Goal: Find contact information: Find contact information

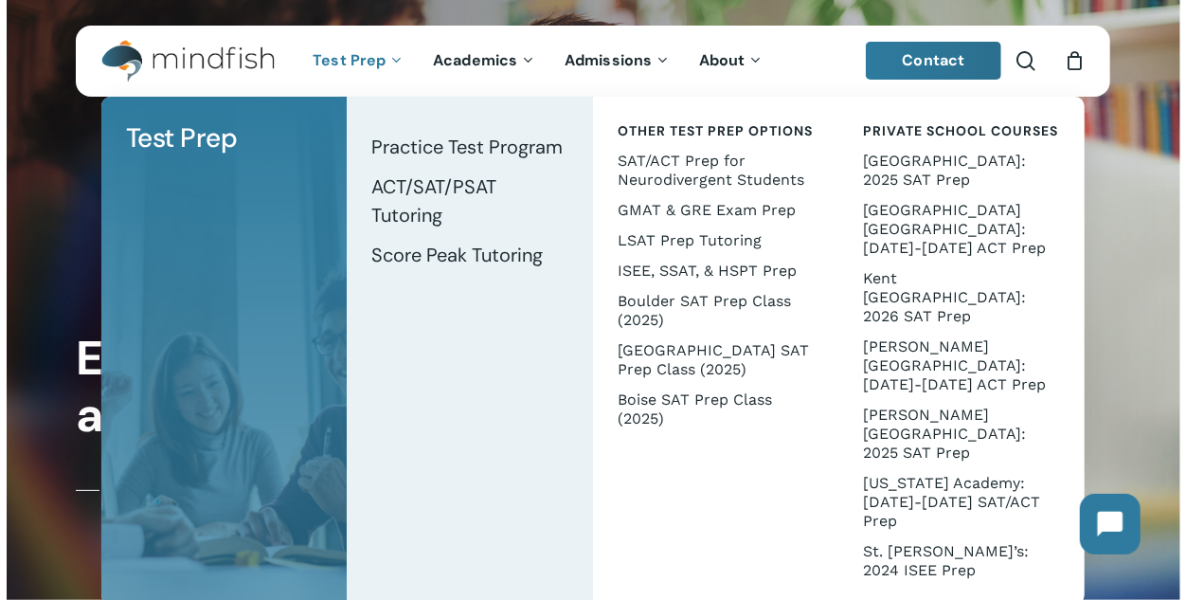
click at [372, 66] on span "Test Prep" at bounding box center [349, 60] width 73 height 20
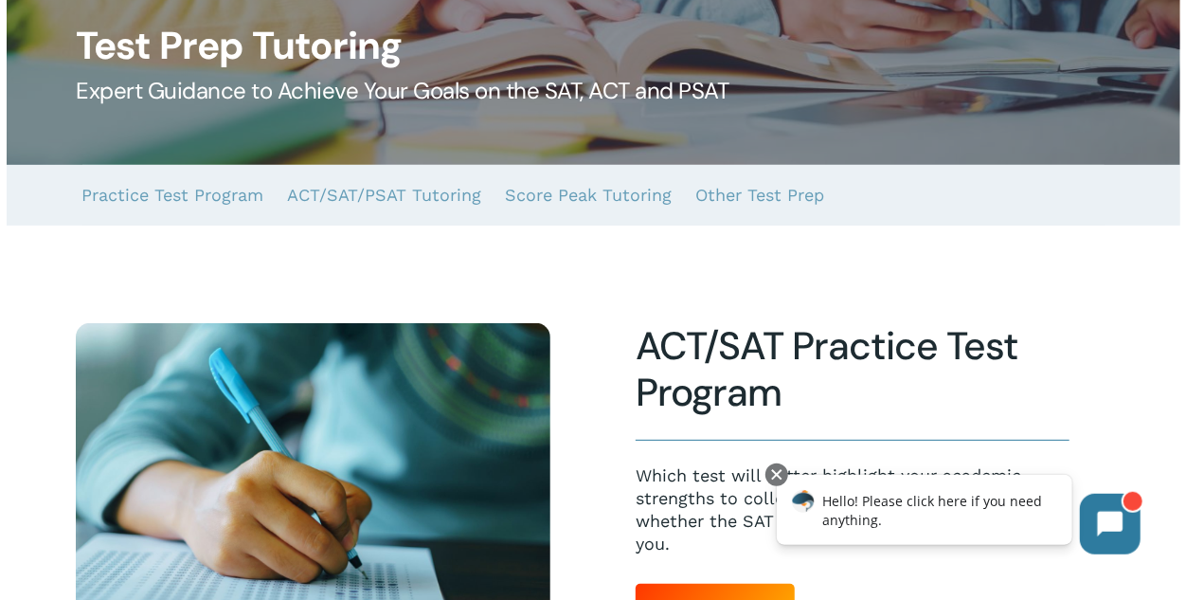
scroll to position [91, 0]
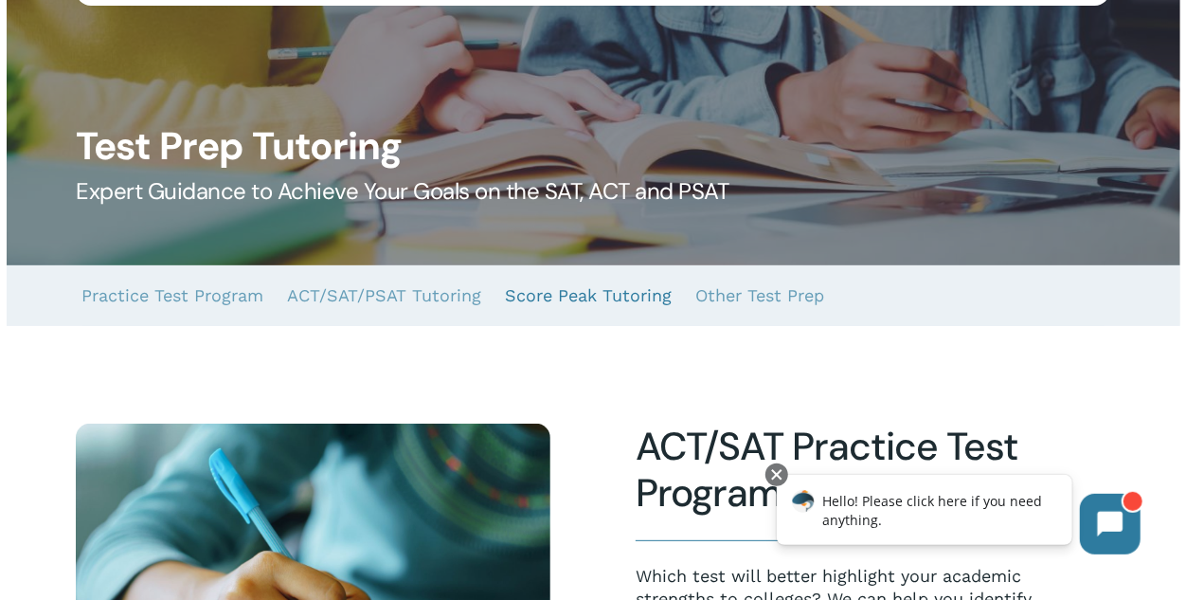
click at [577, 302] on link "Score Peak Tutoring" at bounding box center [589, 295] width 167 height 61
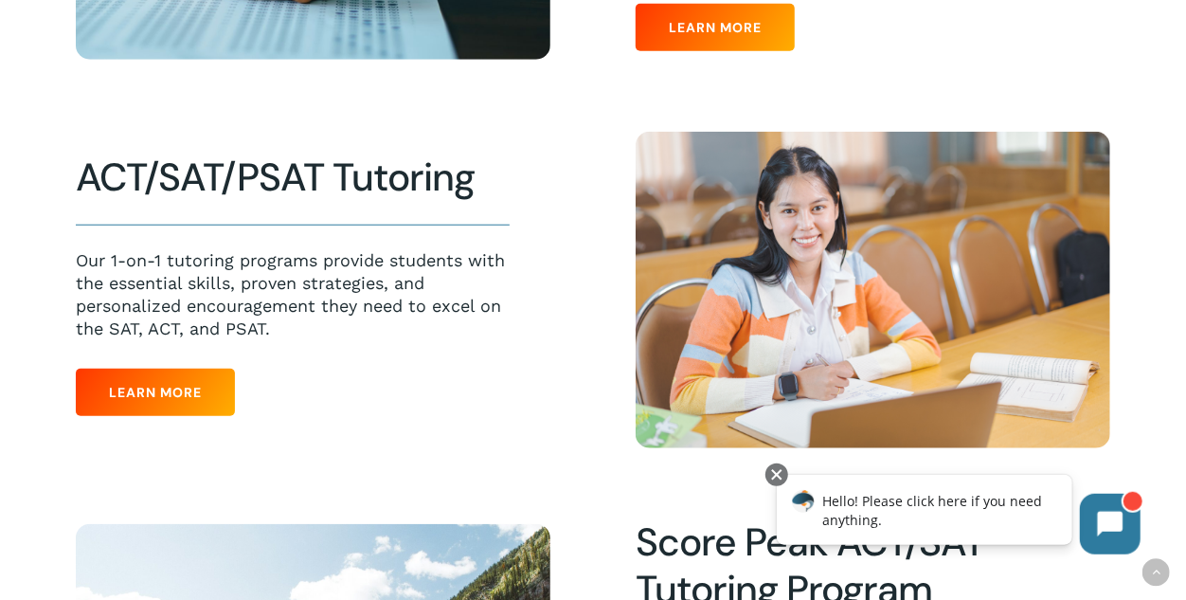
scroll to position [771, 0]
click at [124, 393] on span "Learn More" at bounding box center [155, 392] width 93 height 19
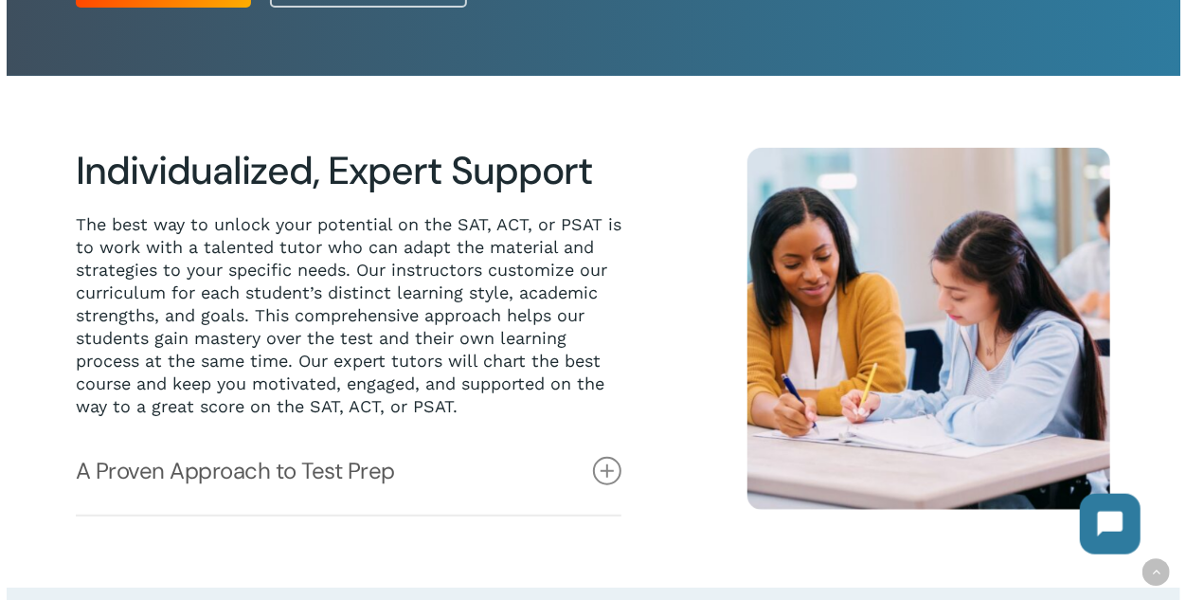
scroll to position [594, 0]
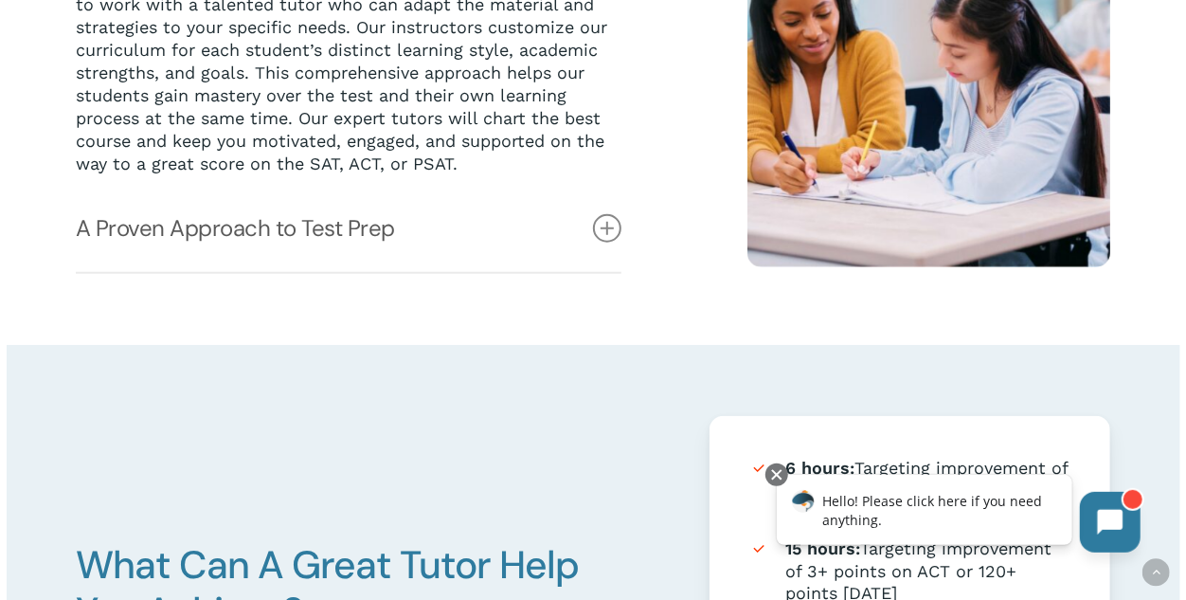
click at [1093, 524] on button at bounding box center [1109, 521] width 61 height 61
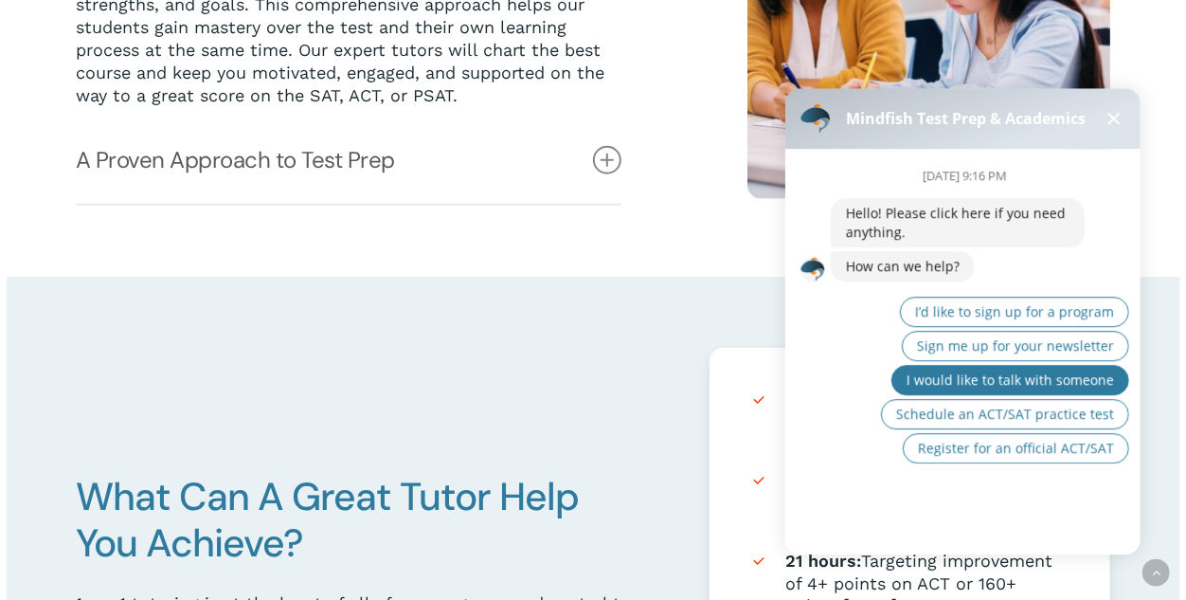
scroll to position [663, 0]
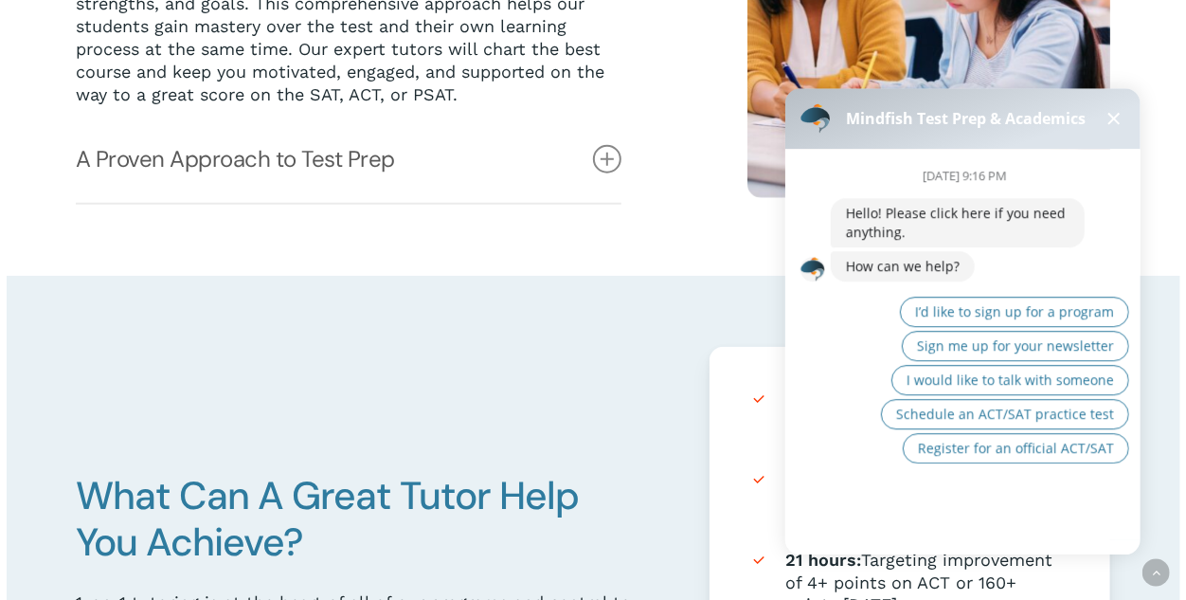
click at [1116, 125] on button at bounding box center [1113, 118] width 23 height 23
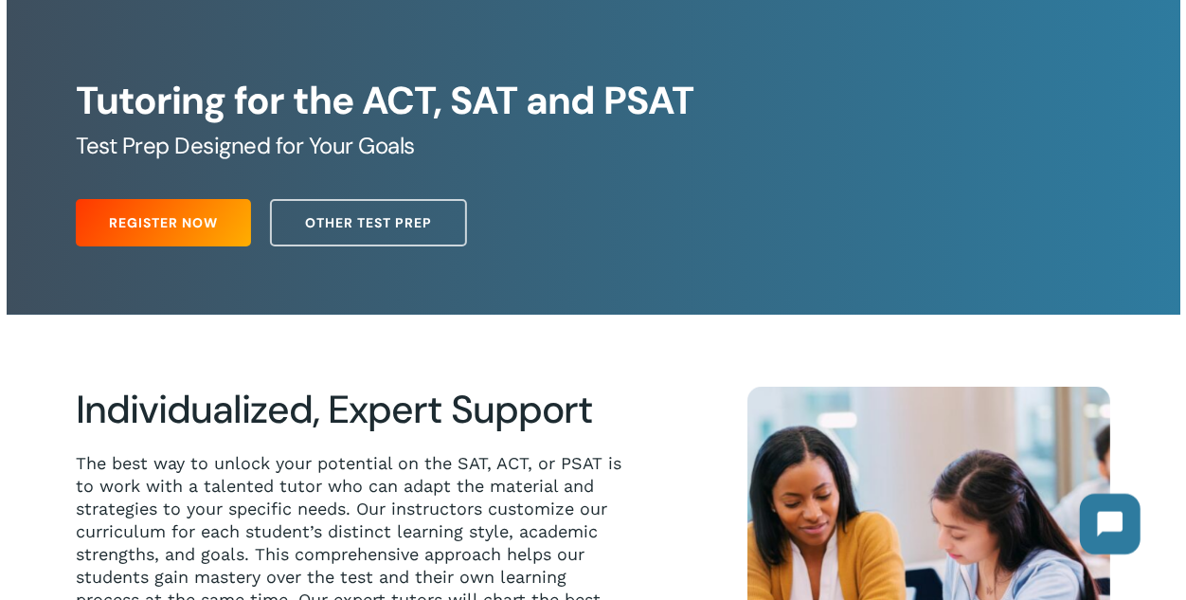
scroll to position [0, 0]
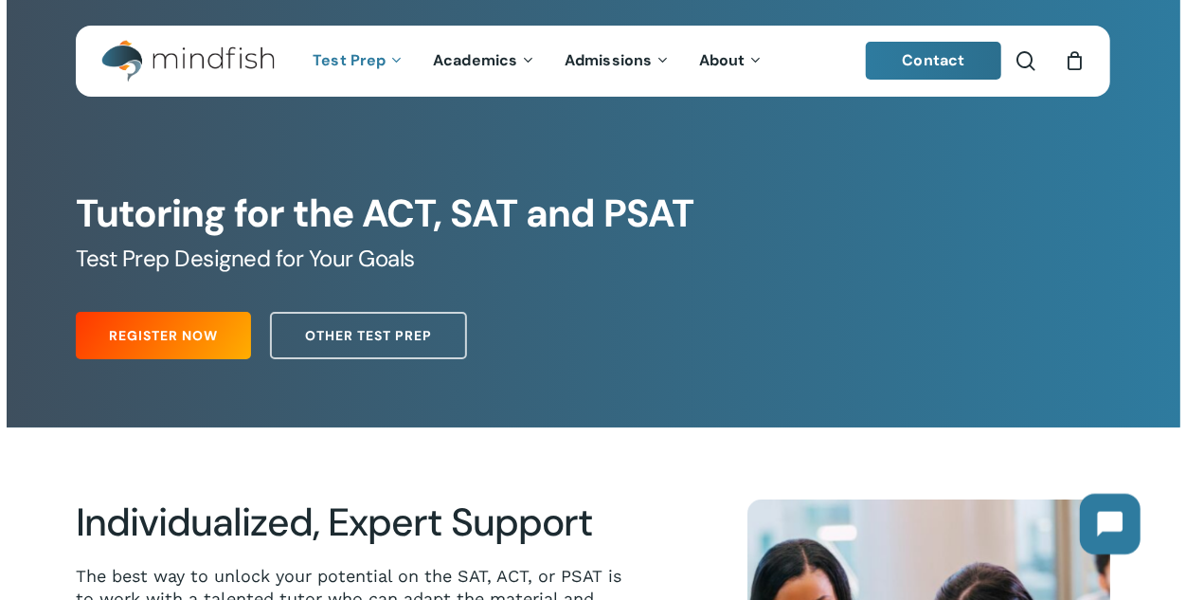
click at [909, 57] on span "Contact" at bounding box center [934, 60] width 63 height 20
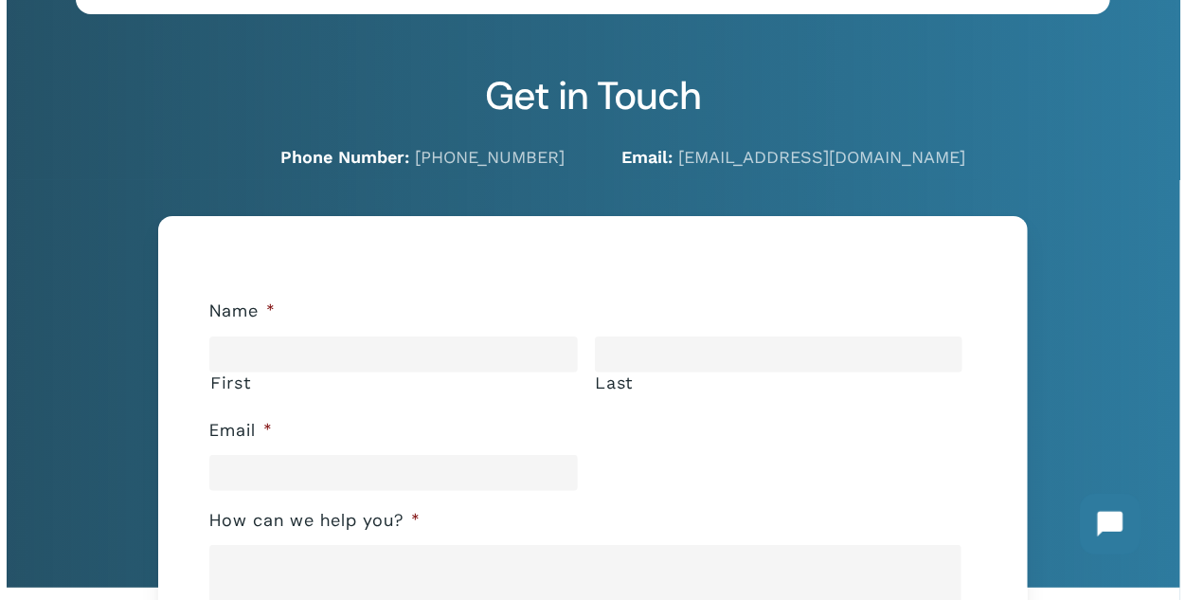
scroll to position [83, 0]
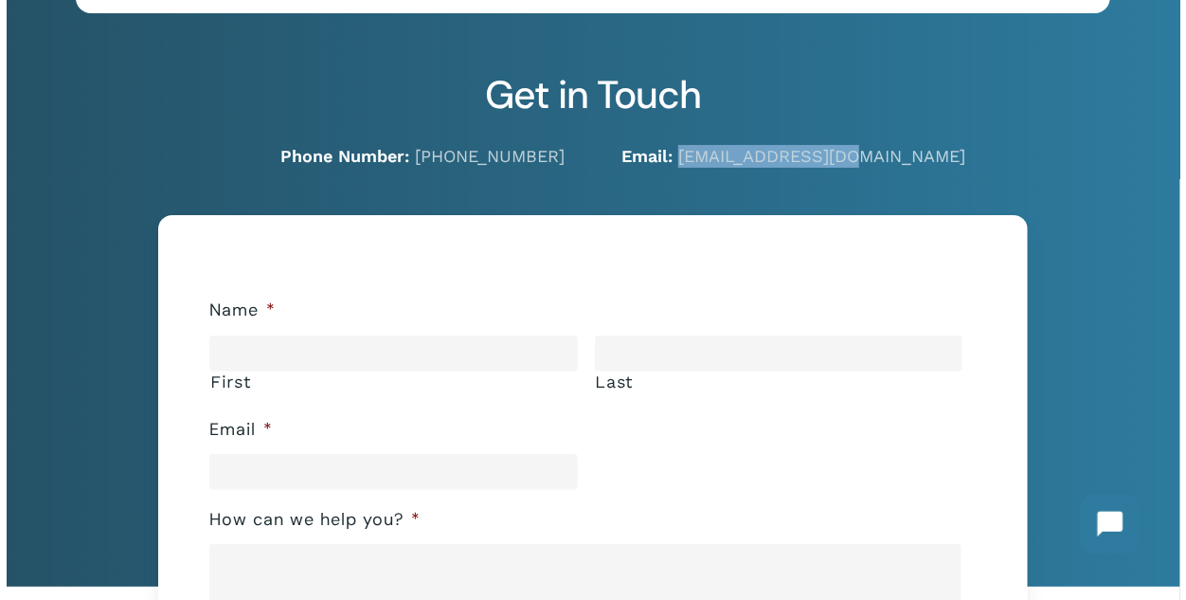
drag, startPoint x: 859, startPoint y: 161, endPoint x: 679, endPoint y: 146, distance: 179.7
click at [679, 146] on p "Email: hello@mindfish.com" at bounding box center [866, 156] width 489 height 23
copy link "hello@mindfish.com"
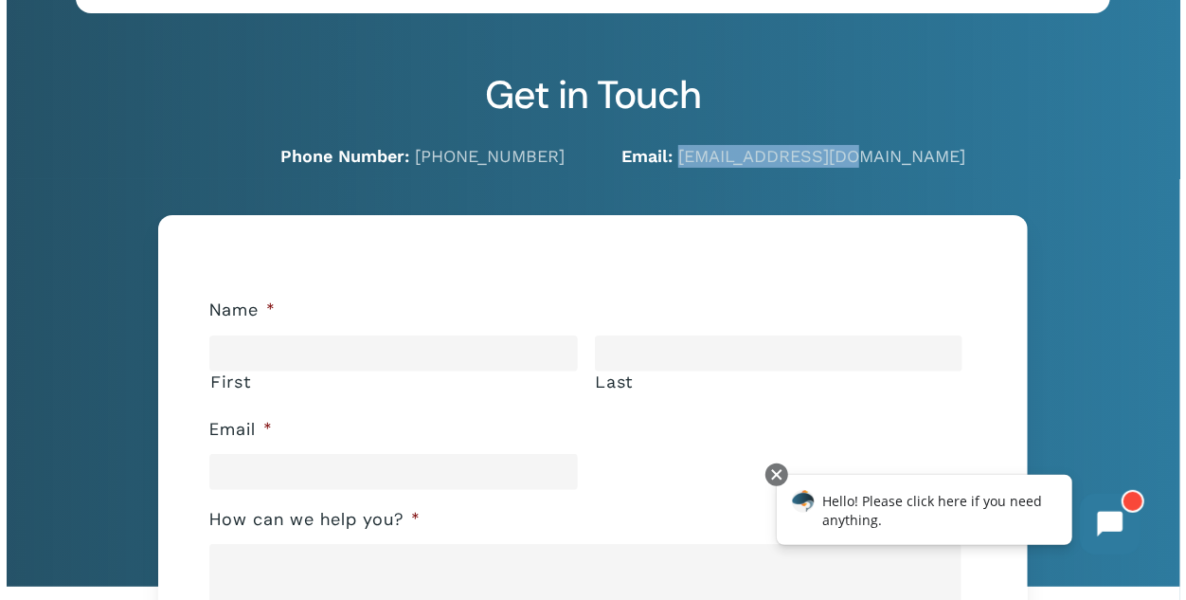
scroll to position [0, 0]
